Goal: Task Accomplishment & Management: Manage account settings

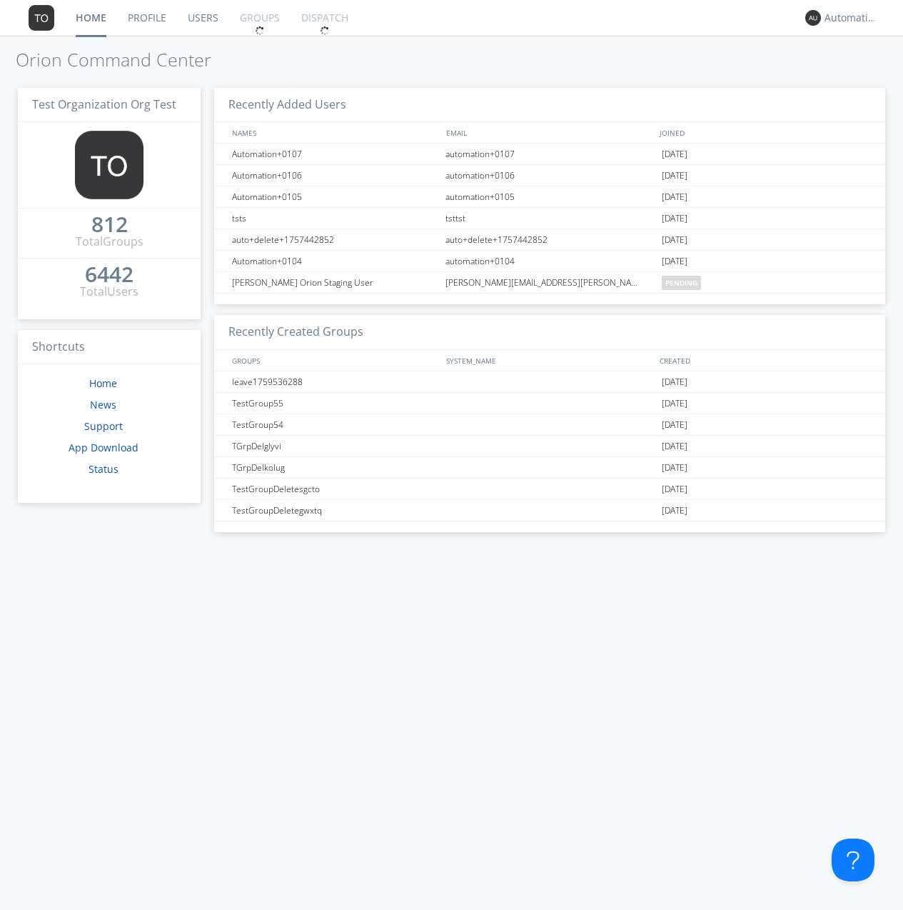
click at [258, 18] on link "Groups" at bounding box center [259, 18] width 61 height 36
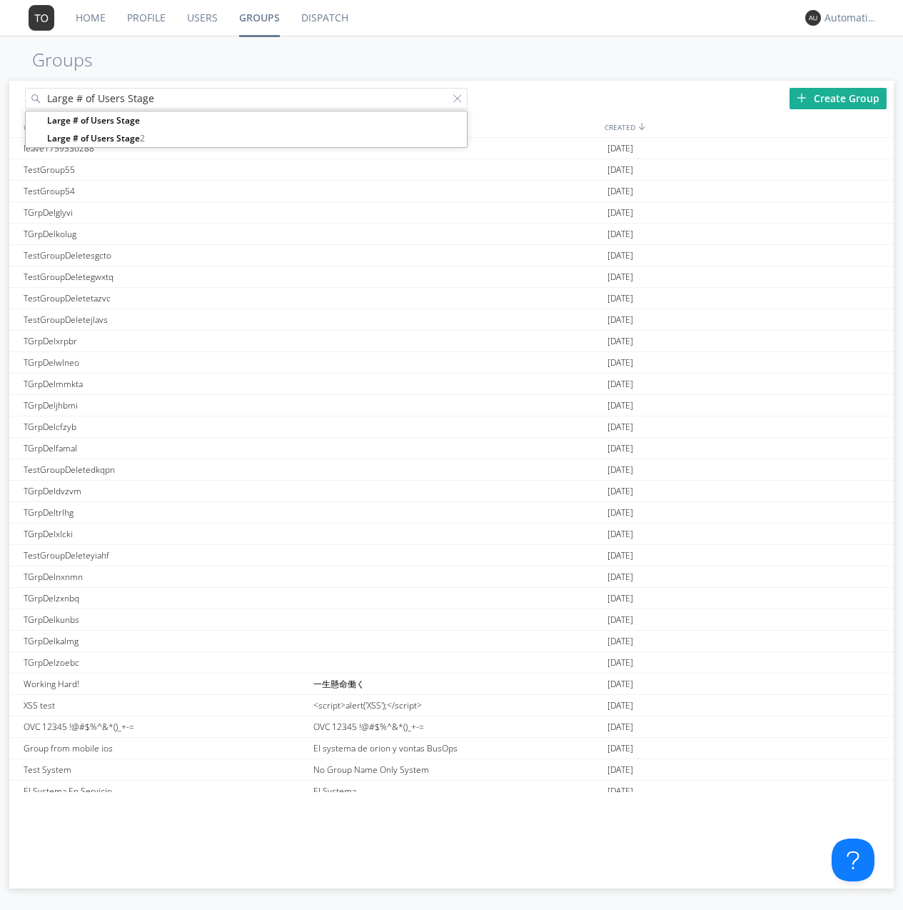
type input "Large # of Users Stage"
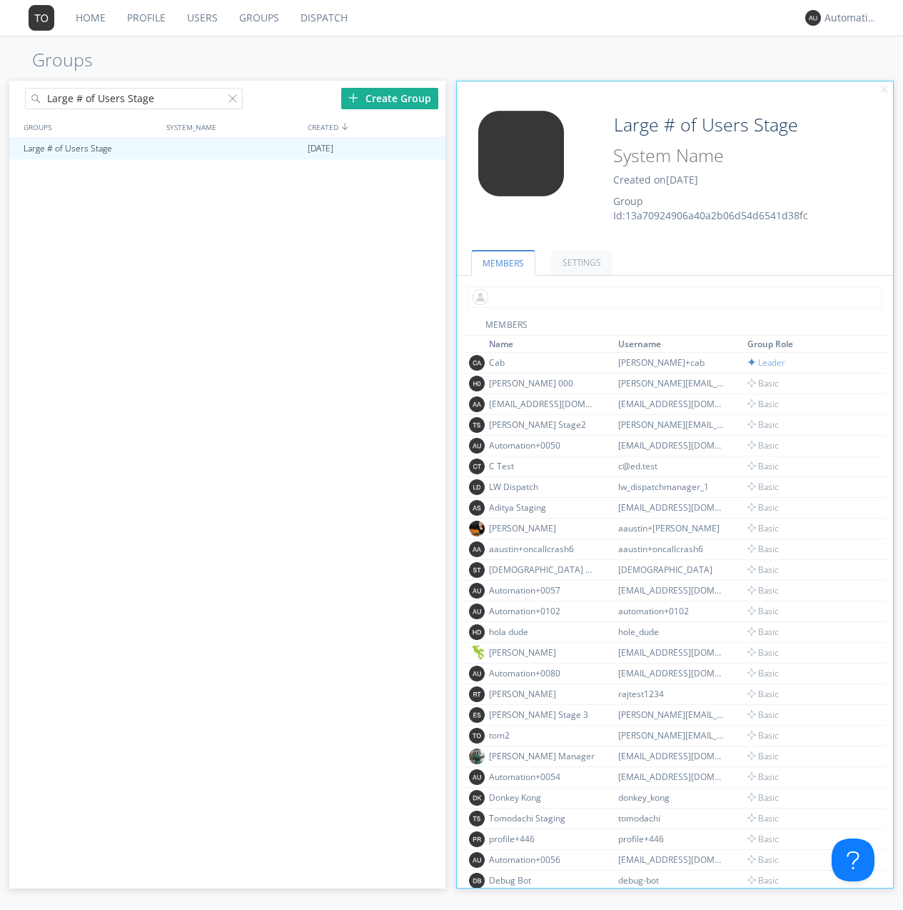
click at [672, 296] on input "text" at bounding box center [675, 296] width 415 height 21
type input "automation+0102"
